Goal: Task Accomplishment & Management: Complete application form

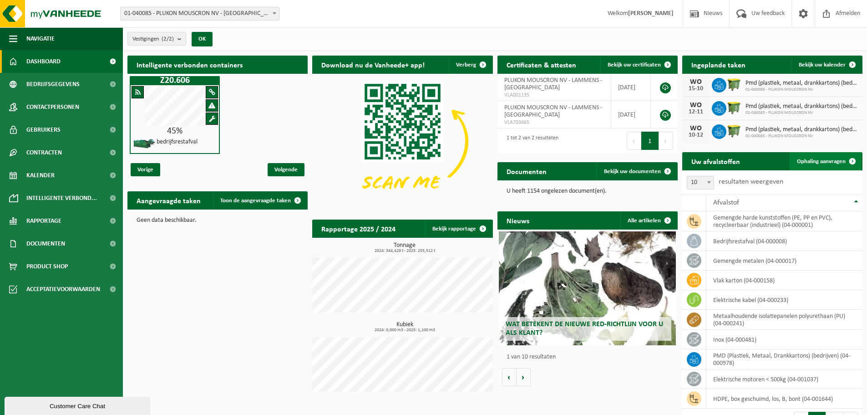
click at [823, 160] on span "Ophaling aanvragen" at bounding box center [821, 161] width 49 height 6
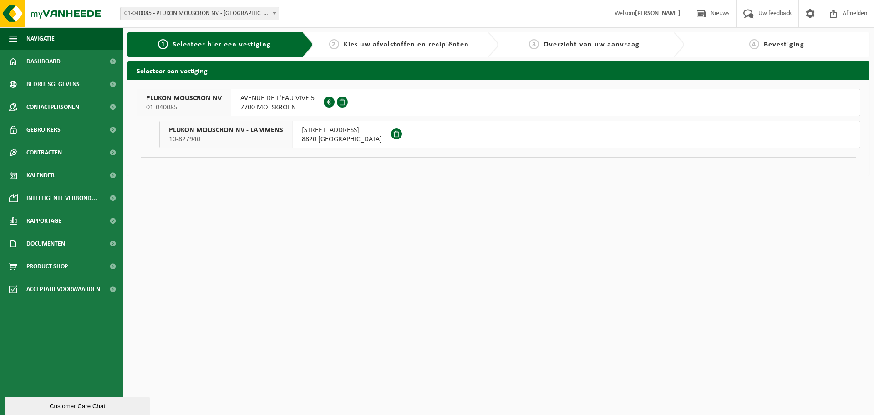
click at [262, 102] on span "AVENUE DE L'EAU VIVE 5" at bounding box center [277, 98] width 74 height 9
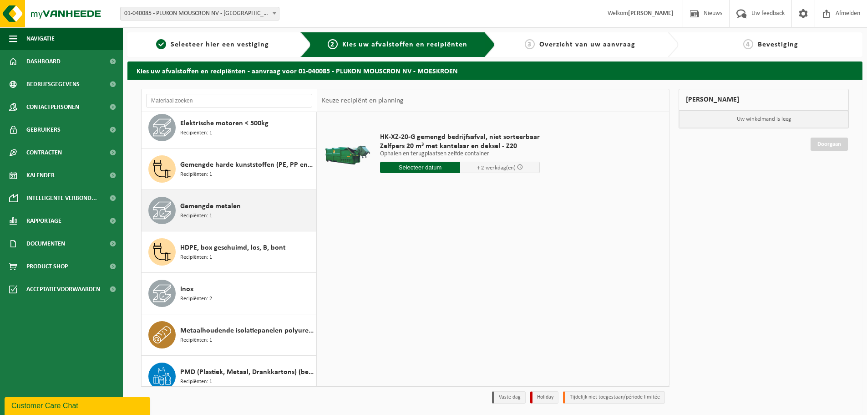
scroll to position [91, 0]
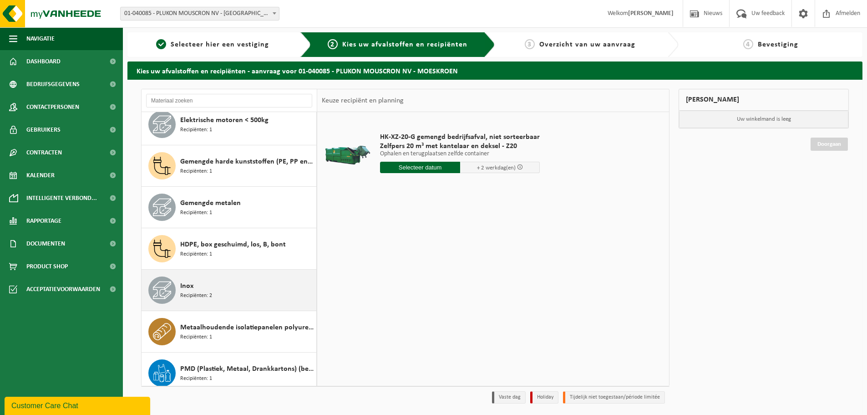
click at [191, 286] on span "Inox" at bounding box center [186, 285] width 13 height 11
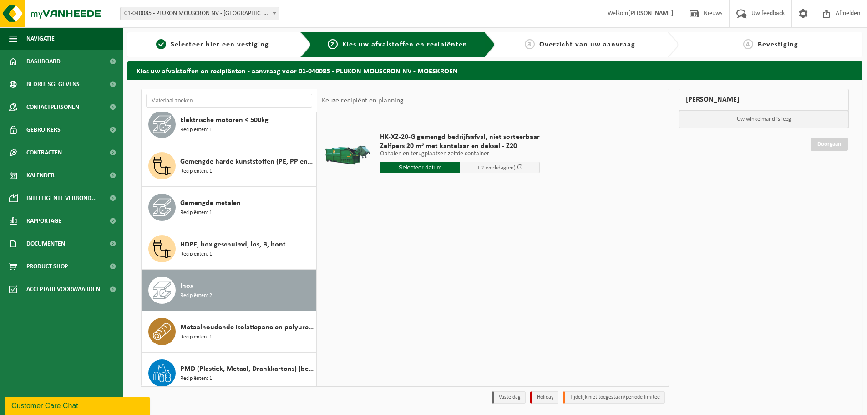
scroll to position [140, 0]
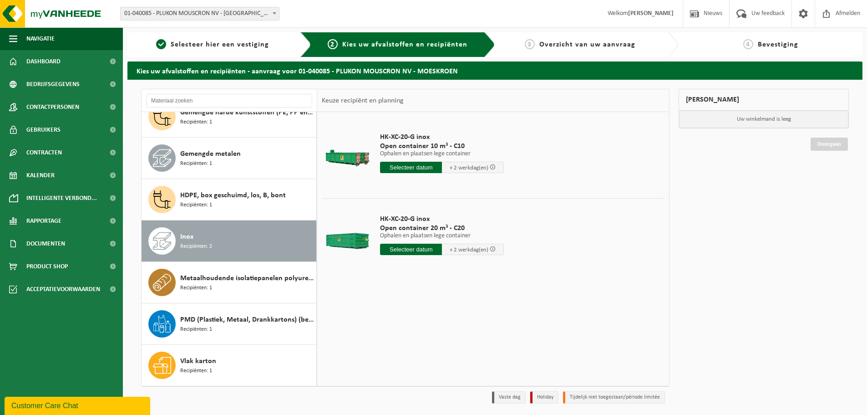
click at [410, 249] on input "text" at bounding box center [411, 248] width 62 height 11
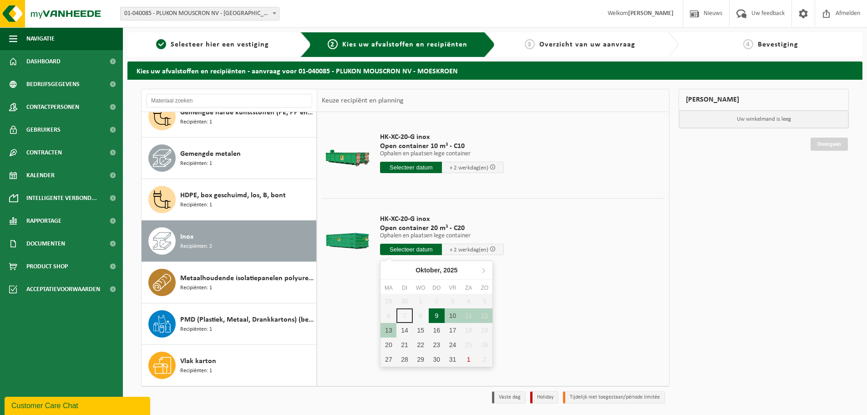
click at [439, 315] on div "9" at bounding box center [437, 315] width 16 height 15
type input "Van 2025-10-09"
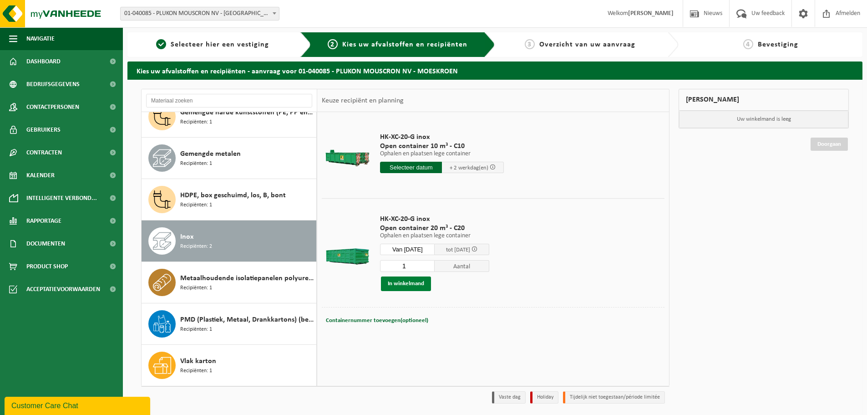
click at [412, 284] on button "In winkelmand" at bounding box center [406, 283] width 50 height 15
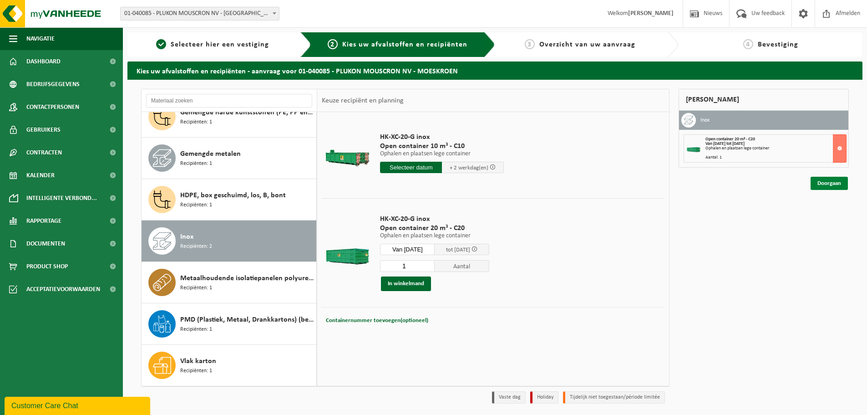
click at [829, 185] on link "Doorgaan" at bounding box center [828, 183] width 37 height 13
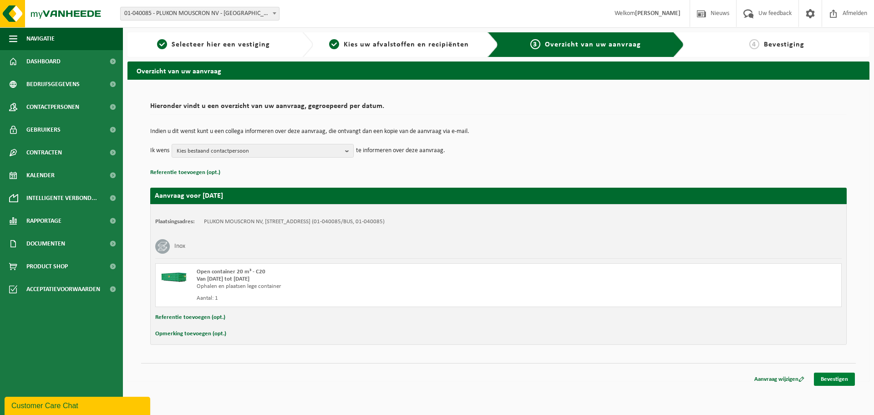
click at [837, 379] on link "Bevestigen" at bounding box center [834, 378] width 41 height 13
